Goal: Task Accomplishment & Management: Complete application form

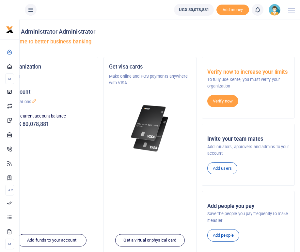
click at [198, 33] on h4 "Hello Administrator Administrator" at bounding box center [149, 31] width 289 height 7
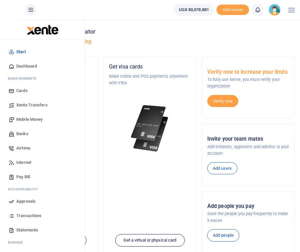
click at [24, 118] on span "Mobile Money" at bounding box center [29, 119] width 26 height 7
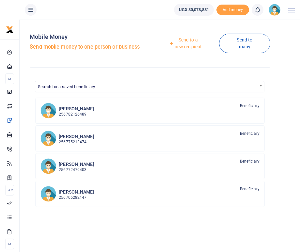
click at [186, 41] on link "Send to a new recipient" at bounding box center [185, 43] width 66 height 19
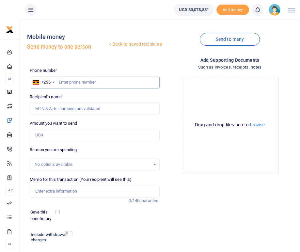
click at [90, 82] on input "text" at bounding box center [95, 82] width 130 height 12
type input "0782743312"
type input "[PERSON_NAME]"
type input "0782743312"
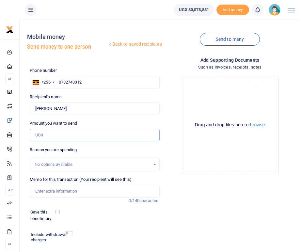
click at [67, 135] on input "Amount you want to send" at bounding box center [95, 135] width 130 height 12
type input "1,100,000"
click at [167, 152] on div "Drop your files here Drag and drop files here or browse Powered by Uppy" at bounding box center [230, 125] width 130 height 108
click at [182, 194] on div "Add supporting Documents Such as invoices, receipts, notes Drop your files here…" at bounding box center [229, 163] width 135 height 215
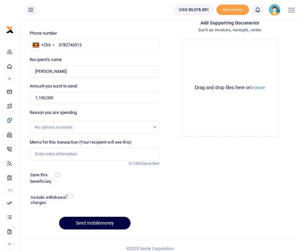
scroll to position [42, 0]
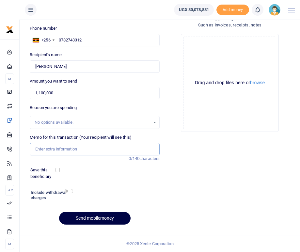
click at [56, 146] on input "Memo for this transaction (Your recipient will see this)" at bounding box center [95, 149] width 130 height 12
type input "Hall and projector hire plus PAS"
click at [70, 190] on input "checkbox" at bounding box center [69, 191] width 8 height 4
checkbox input "true"
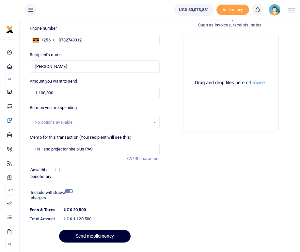
click at [93, 232] on button "Send mobilemoney" at bounding box center [94, 235] width 71 height 13
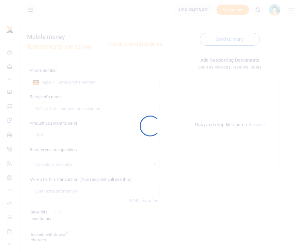
scroll to position [42, 0]
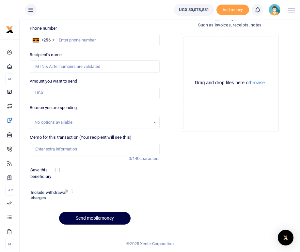
click at [220, 174] on div "Add supporting Documents Such as invoices, receipts, notes Drop your files here…" at bounding box center [229, 121] width 135 height 215
click at [258, 11] on icon at bounding box center [257, 9] width 7 height 7
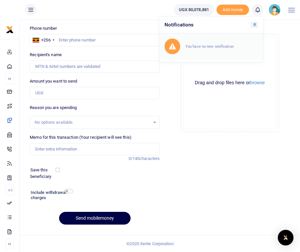
click at [214, 46] on small "You have no new notification" at bounding box center [209, 46] width 48 height 5
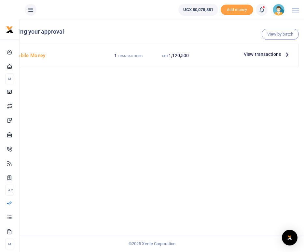
click at [286, 54] on icon at bounding box center [287, 54] width 7 height 7
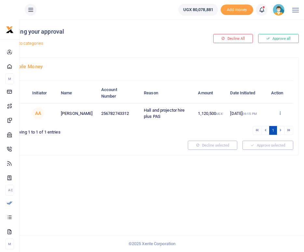
click at [281, 111] on icon at bounding box center [280, 113] width 4 height 5
click at [243, 123] on link "Approve" at bounding box center [257, 123] width 52 height 9
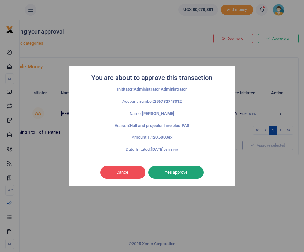
click at [183, 171] on button "Yes approve" at bounding box center [176, 172] width 55 height 12
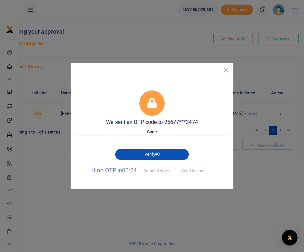
click at [227, 70] on button "Close" at bounding box center [226, 69] width 9 height 9
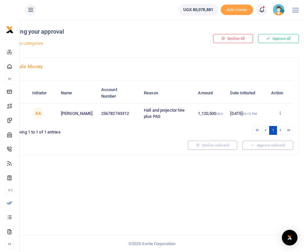
click at [281, 112] on icon at bounding box center [280, 113] width 4 height 5
click at [249, 126] on link "Approve" at bounding box center [257, 123] width 52 height 9
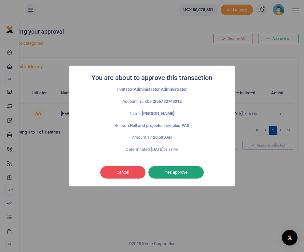
click at [180, 172] on button "Yes approve" at bounding box center [176, 172] width 55 height 12
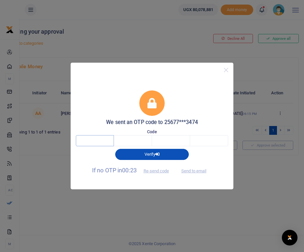
click at [98, 141] on input "text" at bounding box center [95, 140] width 38 height 11
type input "2"
type input "3"
type input "8"
type input "0"
